Goal: Task Accomplishment & Management: Manage account settings

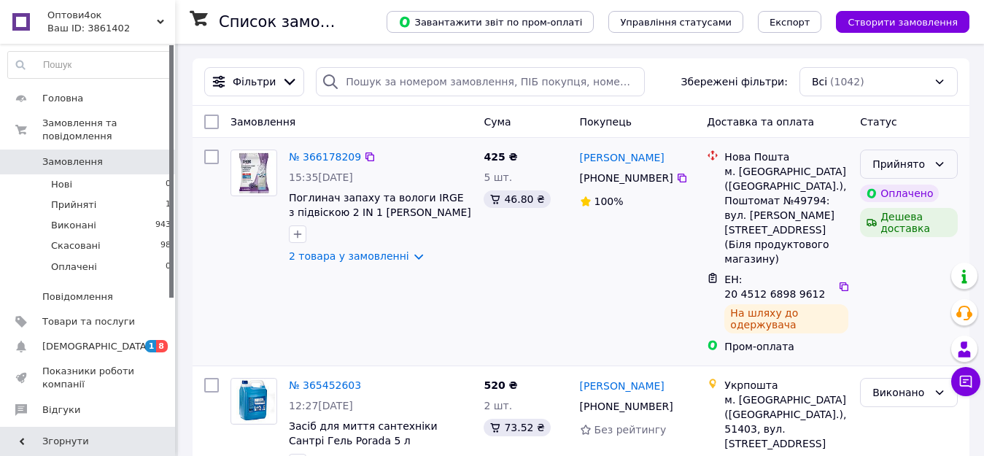
click at [920, 165] on div "Прийнято" at bounding box center [899, 164] width 55 height 16
drag, startPoint x: 892, startPoint y: 196, endPoint x: 579, endPoint y: 201, distance: 312.9
click at [893, 196] on li "Виконано" at bounding box center [909, 196] width 96 height 26
click at [322, 157] on link "№ 366178209" at bounding box center [325, 157] width 72 height 12
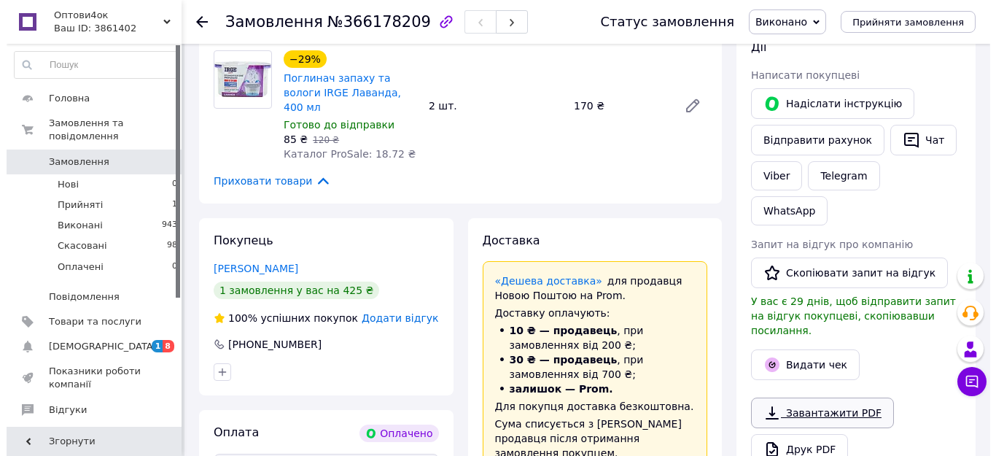
scroll to position [292, 0]
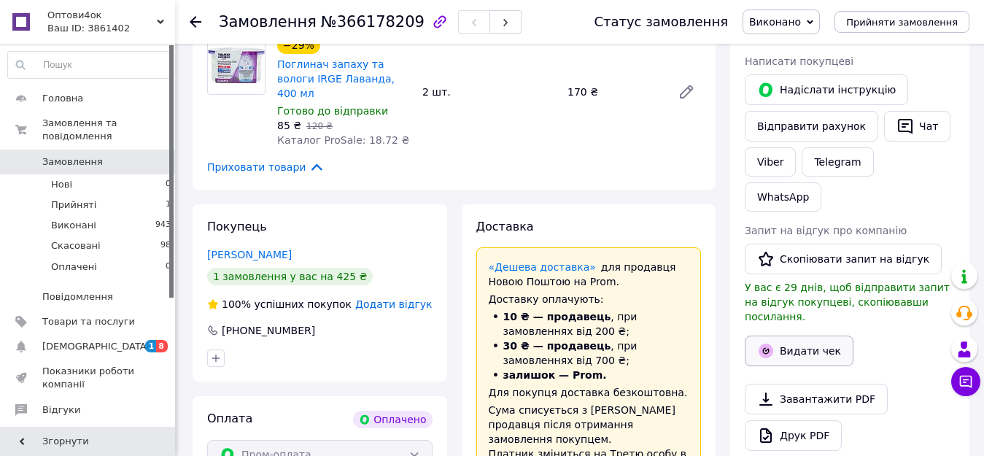
click at [810, 335] on button "Видати чек" at bounding box center [799, 350] width 109 height 31
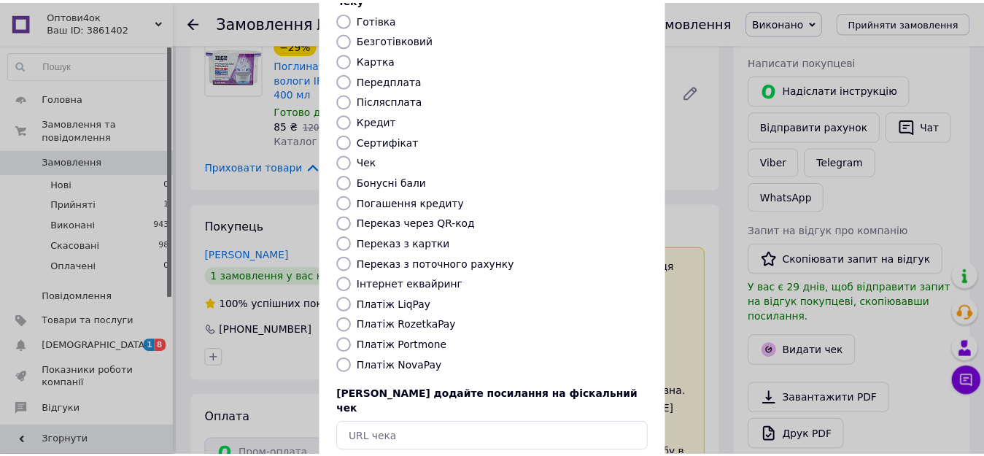
scroll to position [146, 0]
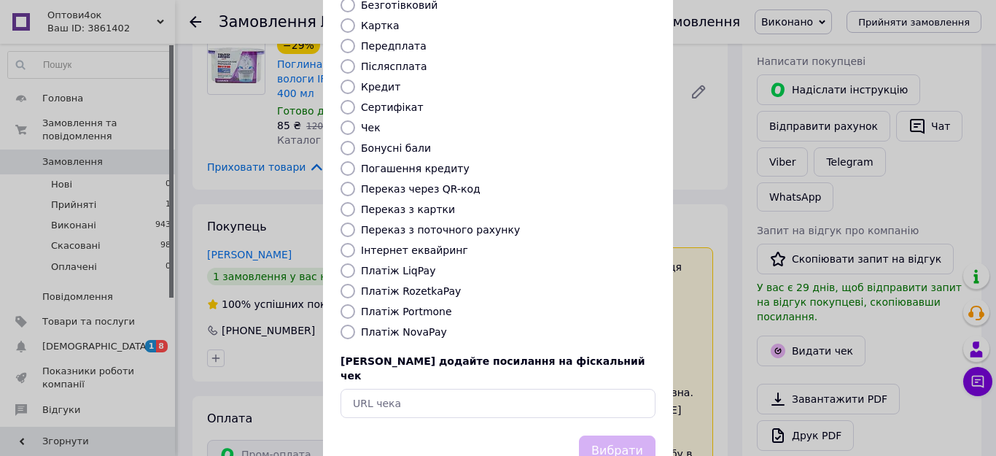
click at [344, 284] on input "Платіж RozetkaPay" at bounding box center [348, 291] width 15 height 15
radio input "true"
click at [618, 435] on button "Вибрати" at bounding box center [617, 450] width 77 height 31
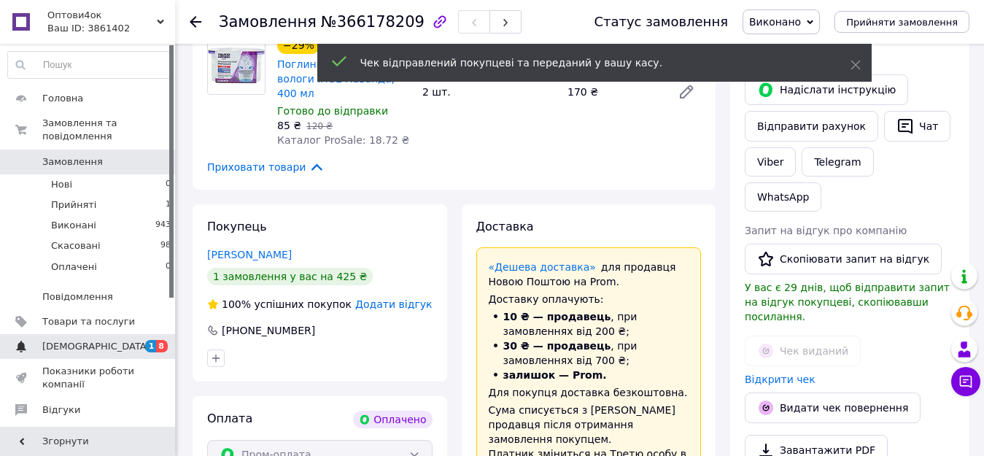
click at [118, 340] on span "[DEMOGRAPHIC_DATA]" at bounding box center [88, 346] width 93 height 13
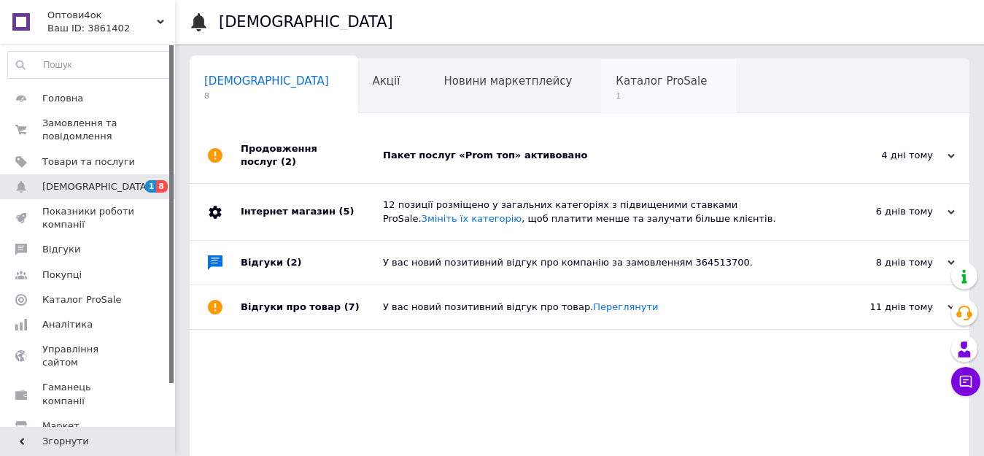
click at [616, 100] on span "1" at bounding box center [661, 95] width 91 height 11
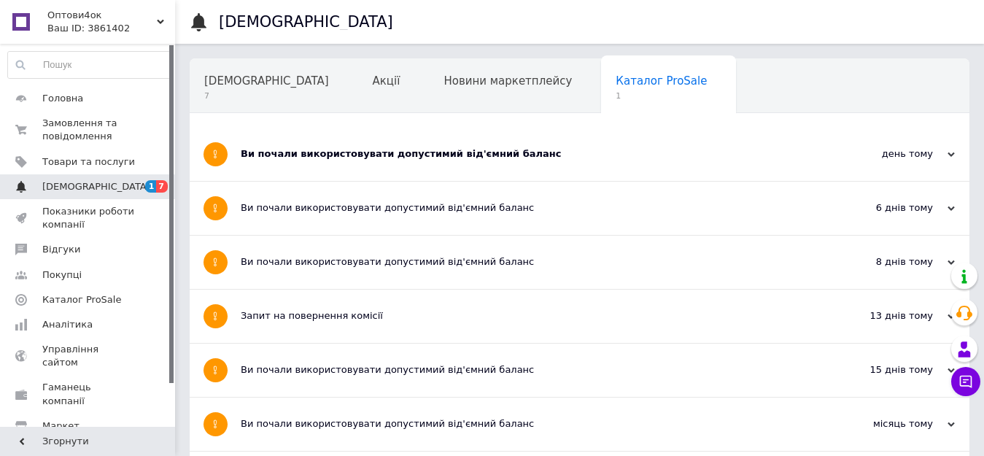
click at [66, 191] on span "[DEMOGRAPHIC_DATA]" at bounding box center [96, 186] width 108 height 13
click at [237, 77] on span "[DEMOGRAPHIC_DATA]" at bounding box center [266, 80] width 125 height 13
